Goal: Task Accomplishment & Management: Manage account settings

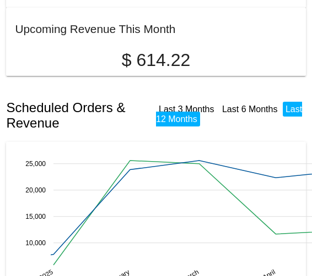
scroll to position [174, 0]
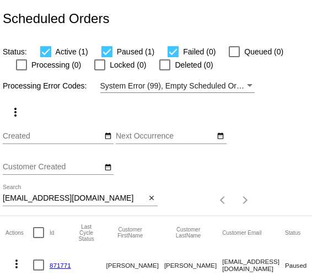
click at [81, 201] on input "mkmerkling@gmail.com" at bounding box center [74, 198] width 143 height 9
drag, startPoint x: 97, startPoint y: 201, endPoint x: -27, endPoint y: 201, distance: 124.5
click at [0, 201] on html "Scheduled Orders Status: Active (1) Paused (1) Failed (0) Queued (0) Processing…" at bounding box center [156, 138] width 312 height 276
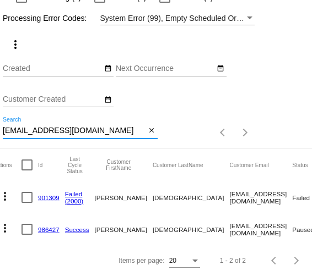
scroll to position [0, 10]
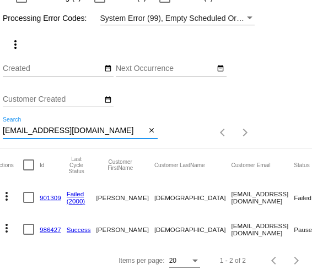
type input "alex.camarata854@gmail.com"
click at [47, 198] on link "901309" at bounding box center [50, 197] width 21 height 7
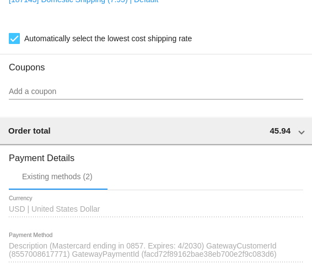
scroll to position [1303, 0]
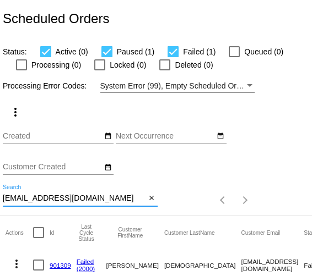
drag, startPoint x: 107, startPoint y: 198, endPoint x: -5, endPoint y: 202, distance: 111.9
click at [0, 202] on html "Scheduled Orders Status: Active (0) Paused (1) Failed (1) Queued (0) Processing…" at bounding box center [156, 138] width 312 height 276
type input "whitlowisabella@gmail.com"
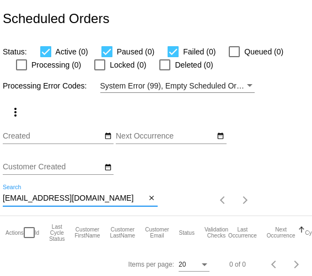
scroll to position [5, 0]
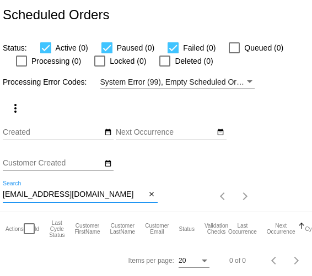
drag, startPoint x: 104, startPoint y: 194, endPoint x: -2, endPoint y: 191, distance: 105.8
click at [0, 191] on html "Scheduled Orders Status: Active (0) Paused (0) Failed (0) Queued (0) Processing…" at bounding box center [156, 138] width 312 height 276
